Goal: Task Accomplishment & Management: Use online tool/utility

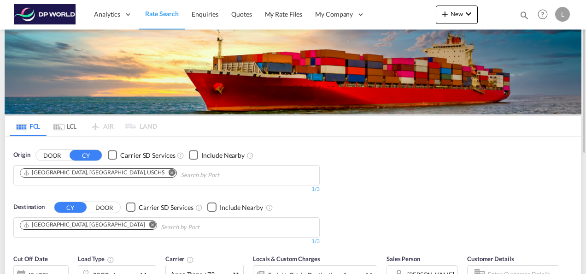
click at [169, 171] on md-icon "Remove" at bounding box center [172, 172] width 7 height 7
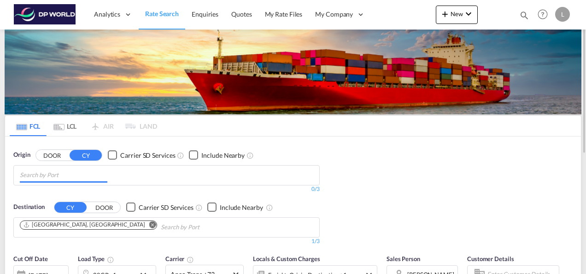
click at [74, 174] on input "Chips input." at bounding box center [64, 175] width 88 height 15
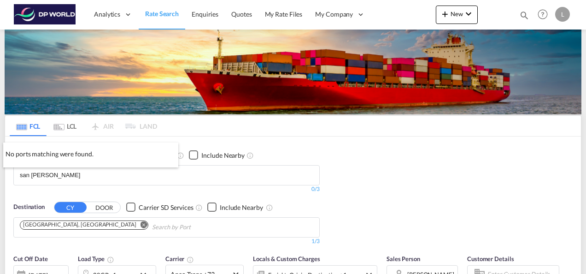
type input "san [PERSON_NAME]"
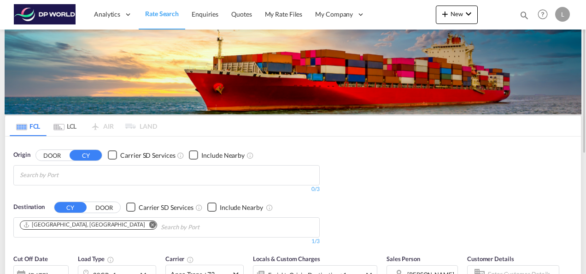
click at [79, 171] on body "Analytics Dashboard Rate Search Enquiries Quotes My Rate Files My Company" at bounding box center [293, 137] width 586 height 274
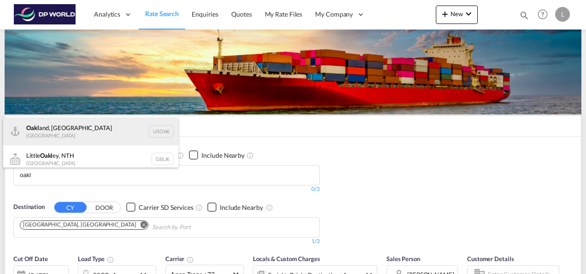
type input "oakl"
click at [49, 130] on div "Oakl and, [GEOGRAPHIC_DATA] [GEOGRAPHIC_DATA] USOAK" at bounding box center [90, 131] width 175 height 28
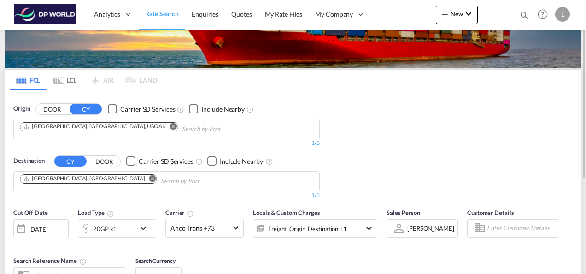
scroll to position [92, 0]
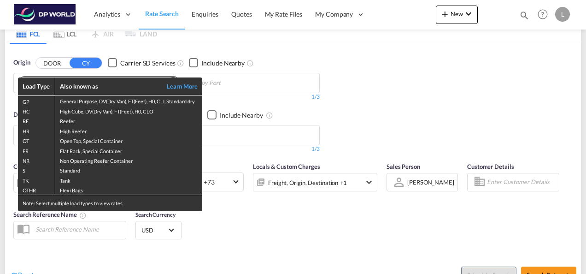
click at [421, 113] on div "Load Type Also known as Learn More GP General Purpose, DV(Dry Van), FT(Feet), H…" at bounding box center [293, 137] width 586 height 274
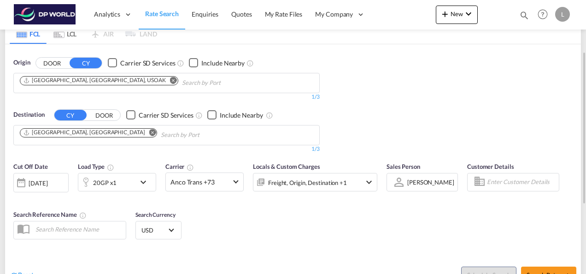
click at [122, 187] on div "20GP x1" at bounding box center [106, 182] width 57 height 18
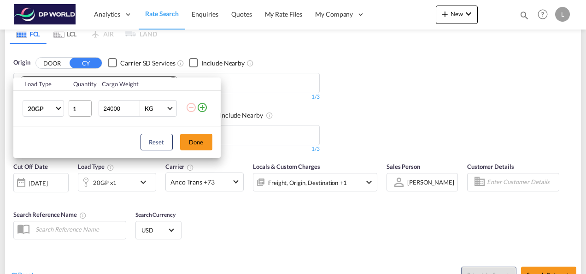
drag, startPoint x: 127, startPoint y: 112, endPoint x: 81, endPoint y: 109, distance: 45.7
click at [81, 109] on tr "20GP 20GP 40GP 40HC 45HC 20RE 40RE 40HR 20OT 40OT 20FR 40FR 40NR 20NR 45S 20TK …" at bounding box center [116, 108] width 207 height 35
type input "10000"
click at [202, 142] on button "Done" at bounding box center [196, 142] width 32 height 17
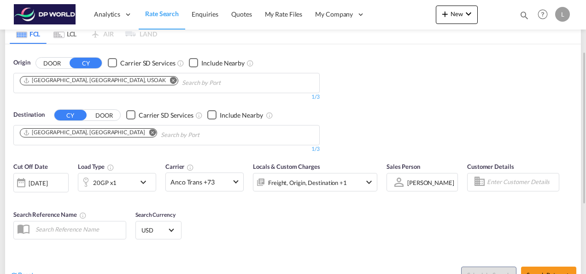
click at [424, 182] on div "[PERSON_NAME]" at bounding box center [430, 182] width 47 height 7
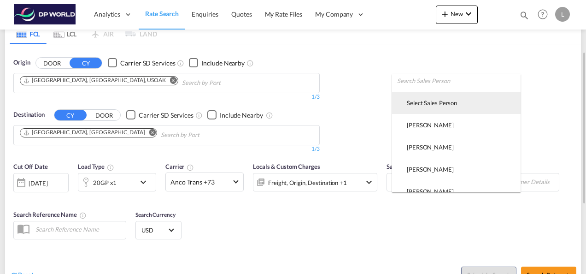
scroll to position [0, 0]
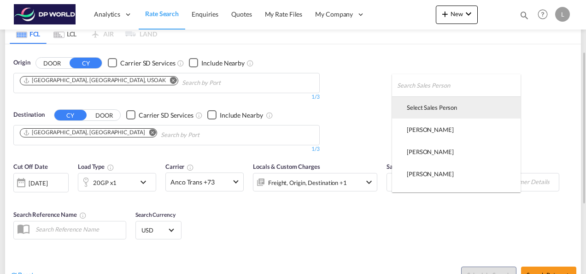
click at [431, 103] on div "Select Sales Person" at bounding box center [432, 107] width 50 height 8
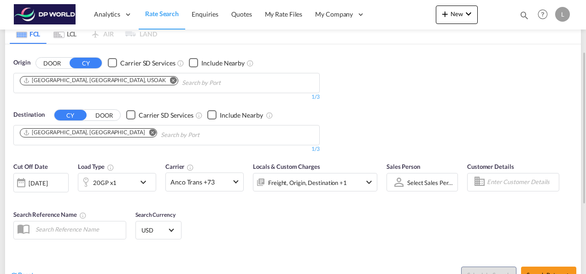
scroll to position [184, 0]
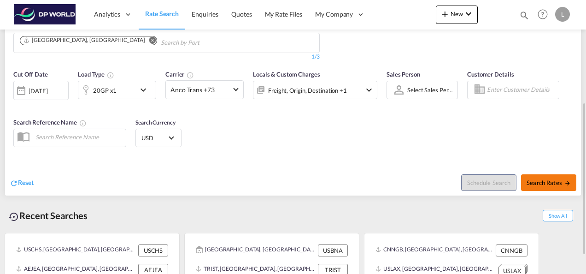
click at [541, 182] on span "Search Rates" at bounding box center [549, 182] width 44 height 7
type input "USOAK to AEJEA / [DATE]"
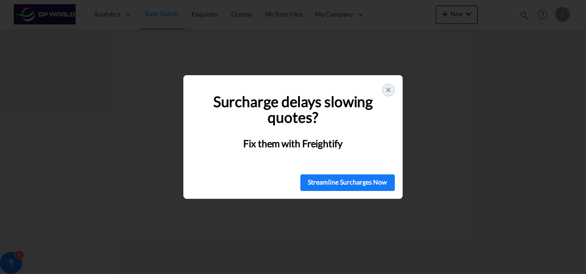
click at [387, 86] on icon at bounding box center [388, 89] width 7 height 7
